Goal: Find specific page/section: Find specific page/section

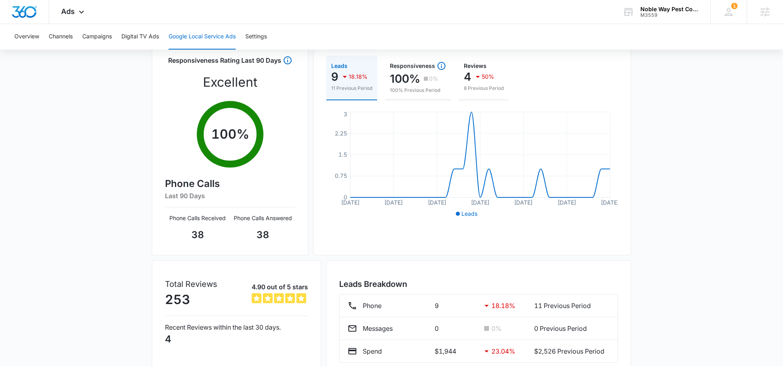
scroll to position [112, 0]
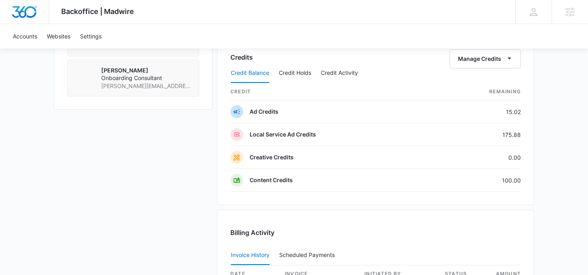
scroll to position [672, 0]
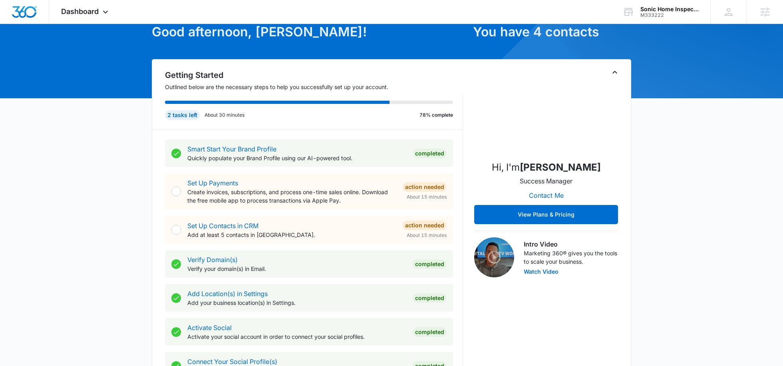
scroll to position [69, 0]
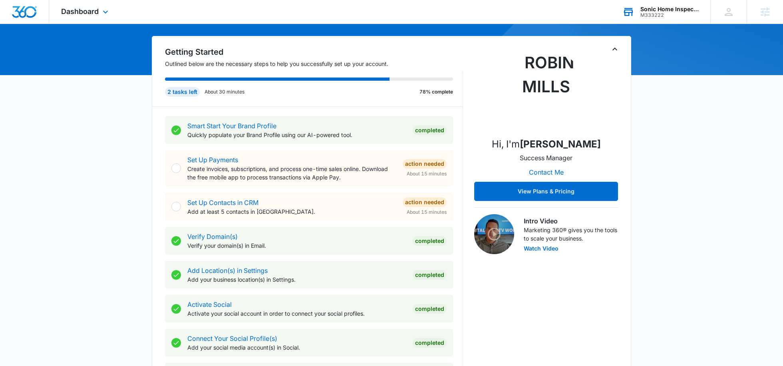
click at [657, 6] on div "Sonic Home Inspections" at bounding box center [670, 9] width 58 height 6
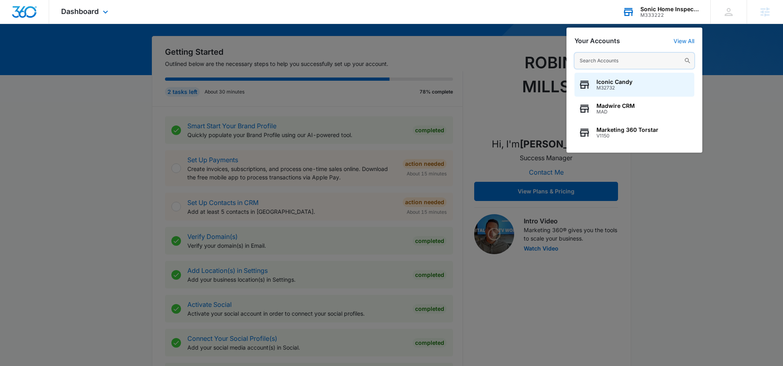
type input "z"
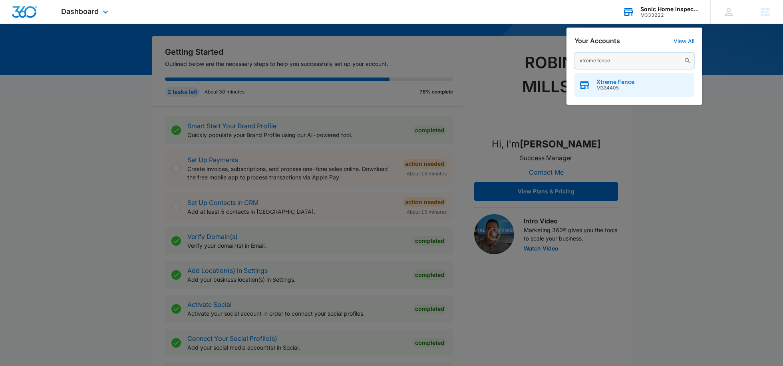
type input "xtreme fence"
click at [609, 86] on span "M334405" at bounding box center [616, 88] width 38 height 6
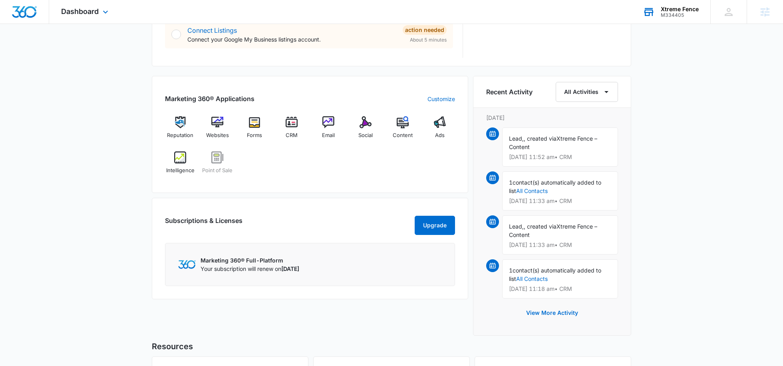
scroll to position [445, 0]
click at [226, 123] on div "Websites" at bounding box center [217, 131] width 31 height 29
